Goal: Ask a question

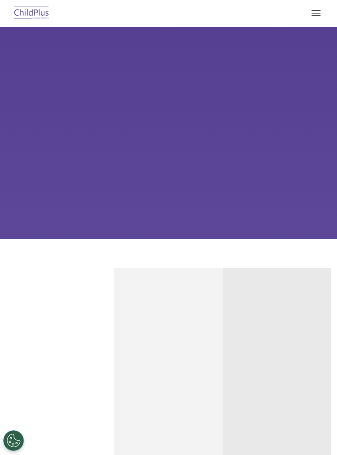
click at [320, 16] on span "button" at bounding box center [316, 15] width 9 height 1
select select "MEDIUM"
click at [315, 19] on button "button" at bounding box center [316, 13] width 17 height 13
click at [310, 19] on button "button" at bounding box center [316, 13] width 17 height 13
click at [317, 13] on span "button" at bounding box center [316, 13] width 9 height 1
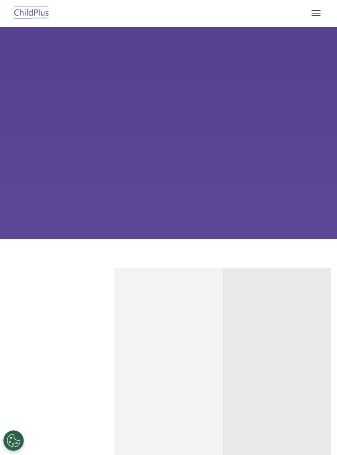
click at [319, 9] on button "button" at bounding box center [316, 13] width 17 height 13
click at [310, 19] on button "button" at bounding box center [316, 13] width 17 height 13
select select "MEDIUM"
